Goal: Transaction & Acquisition: Purchase product/service

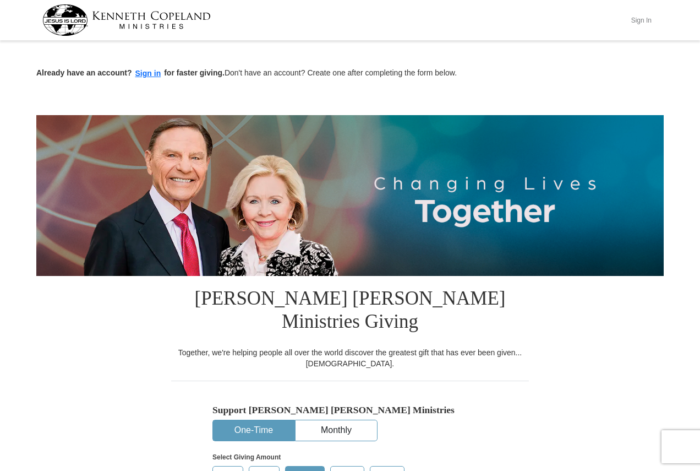
click at [636, 19] on button "Sign In" at bounding box center [641, 20] width 33 height 17
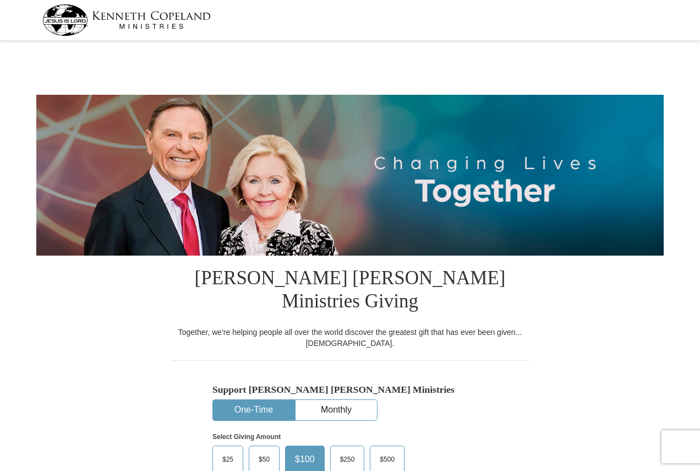
select select "PA"
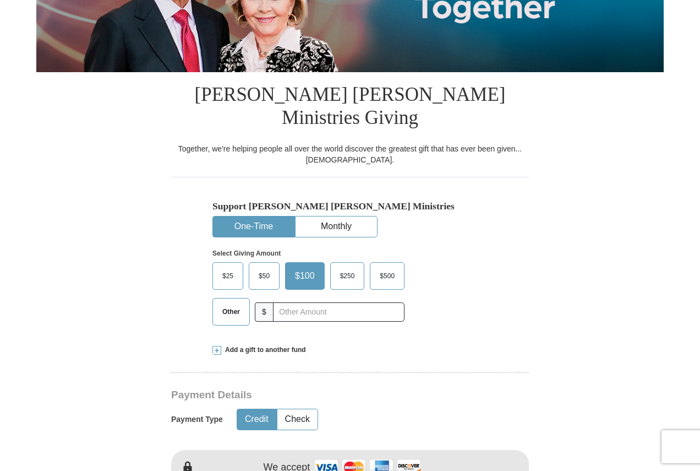
scroll to position [220, 0]
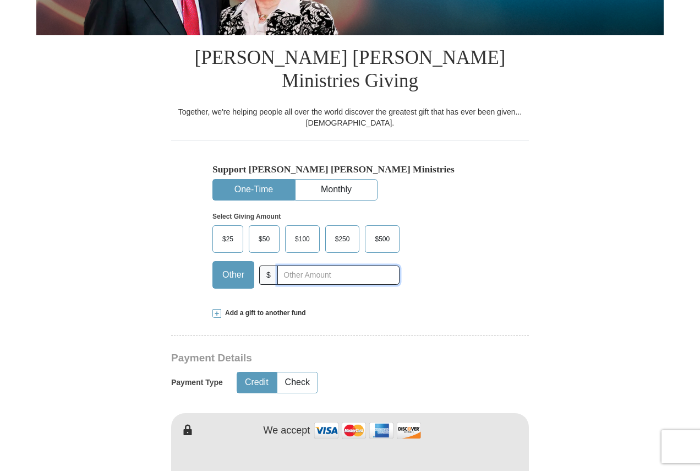
click at [318, 265] on input "text" at bounding box center [338, 274] width 122 height 19
type input "20"
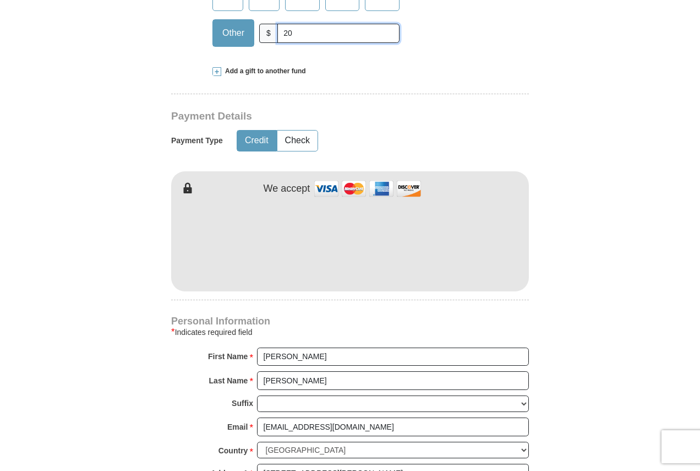
scroll to position [495, 0]
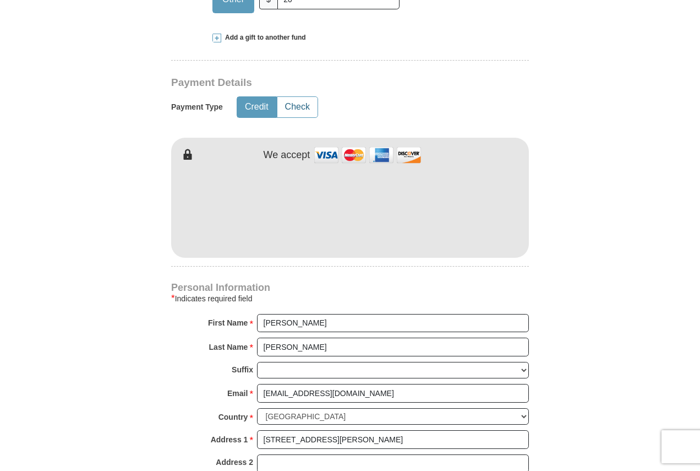
click at [297, 97] on button "Check" at bounding box center [297, 107] width 40 height 20
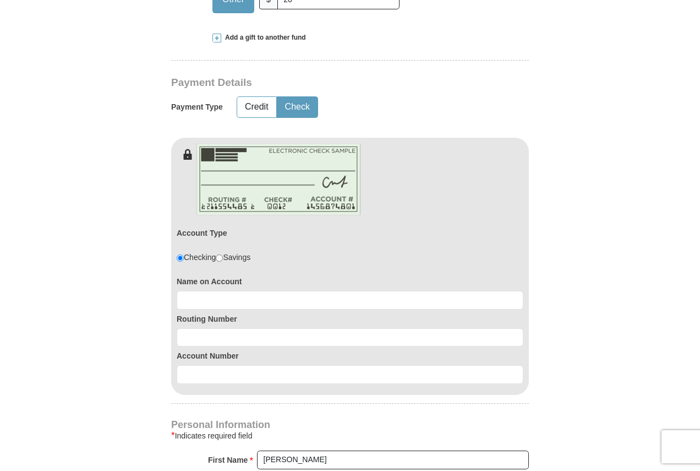
click at [246, 272] on div "Name on Account" at bounding box center [350, 290] width 347 height 37
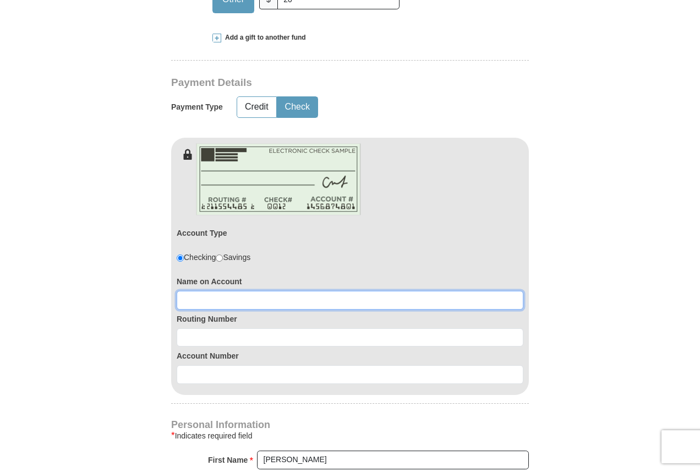
click at [410, 291] on input at bounding box center [350, 300] width 347 height 19
type input "Thomas D Howard"
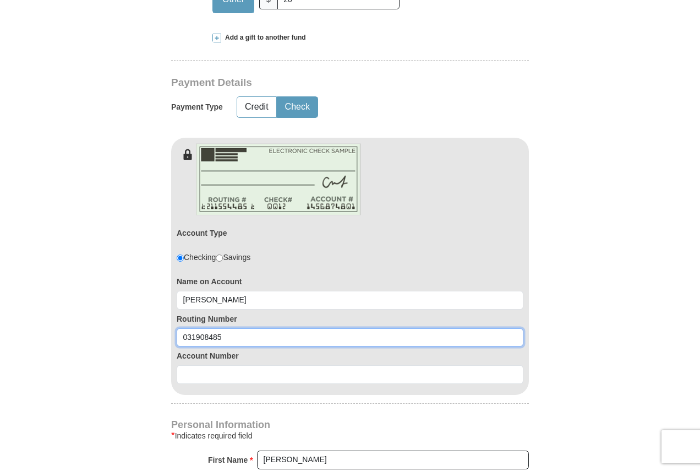
type input "031908485"
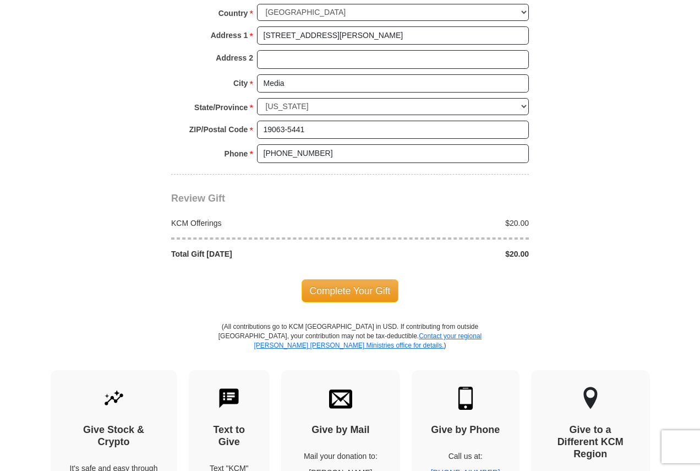
scroll to position [1046, 0]
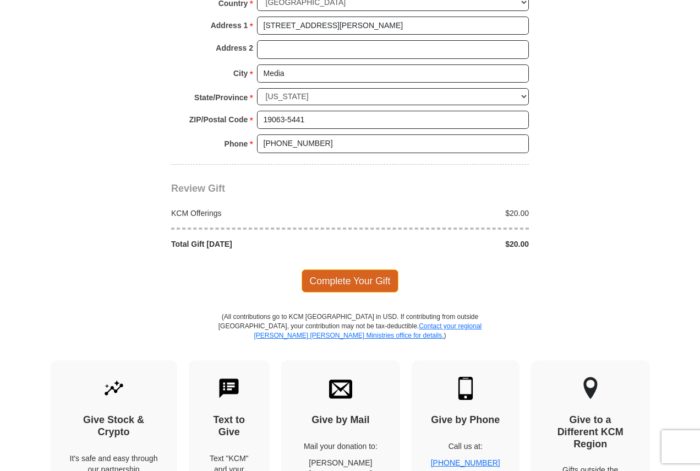
type input "0360154439"
click at [370, 269] on span "Complete Your Gift" at bounding box center [350, 280] width 97 height 23
